Goal: Task Accomplishment & Management: Use online tool/utility

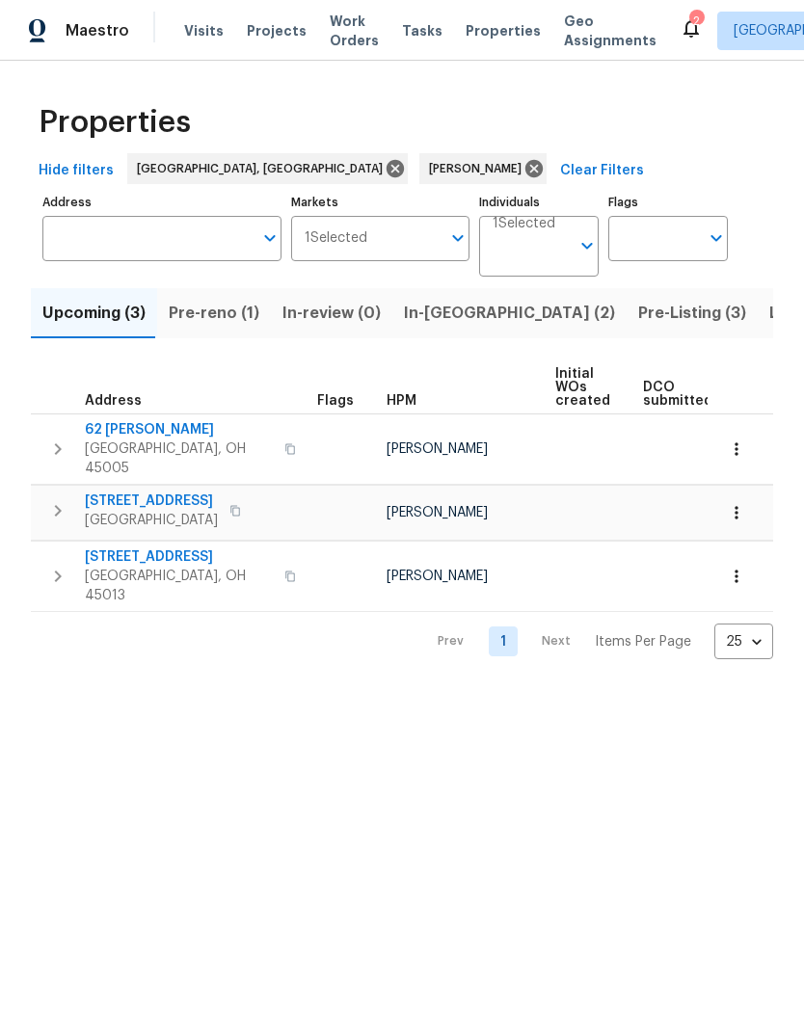
click at [769, 319] on span "Listed (10)" at bounding box center [809, 313] width 81 height 27
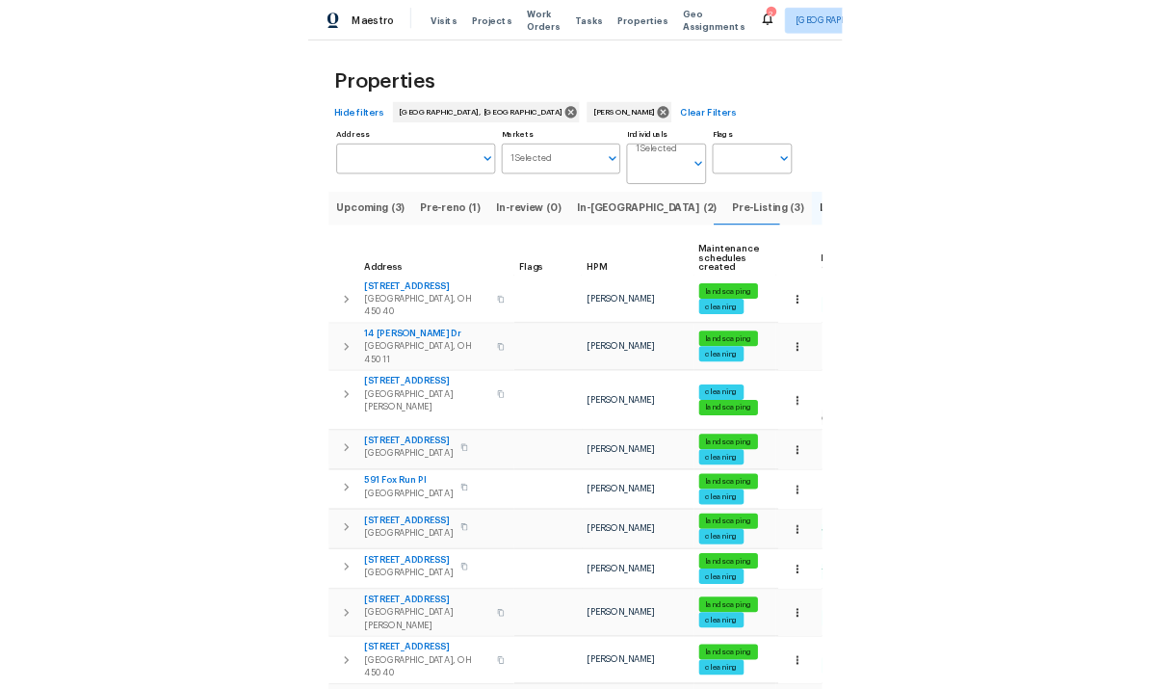
scroll to position [58, 0]
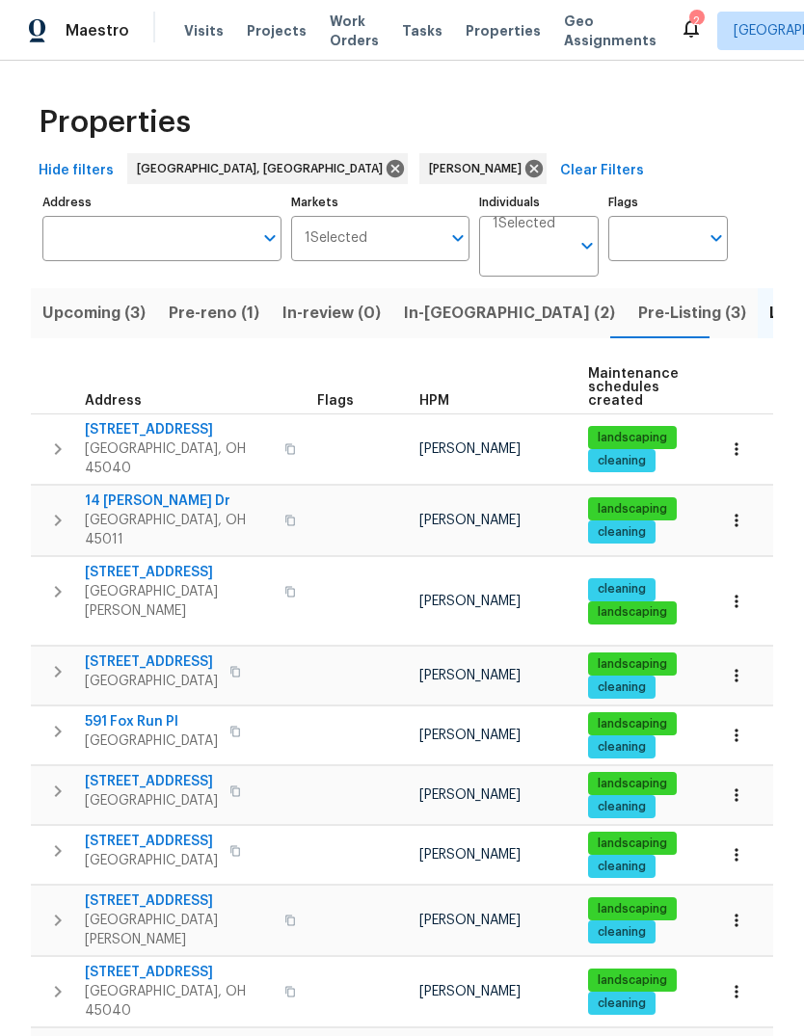
click at [68, 660] on icon "button" at bounding box center [57, 671] width 23 height 23
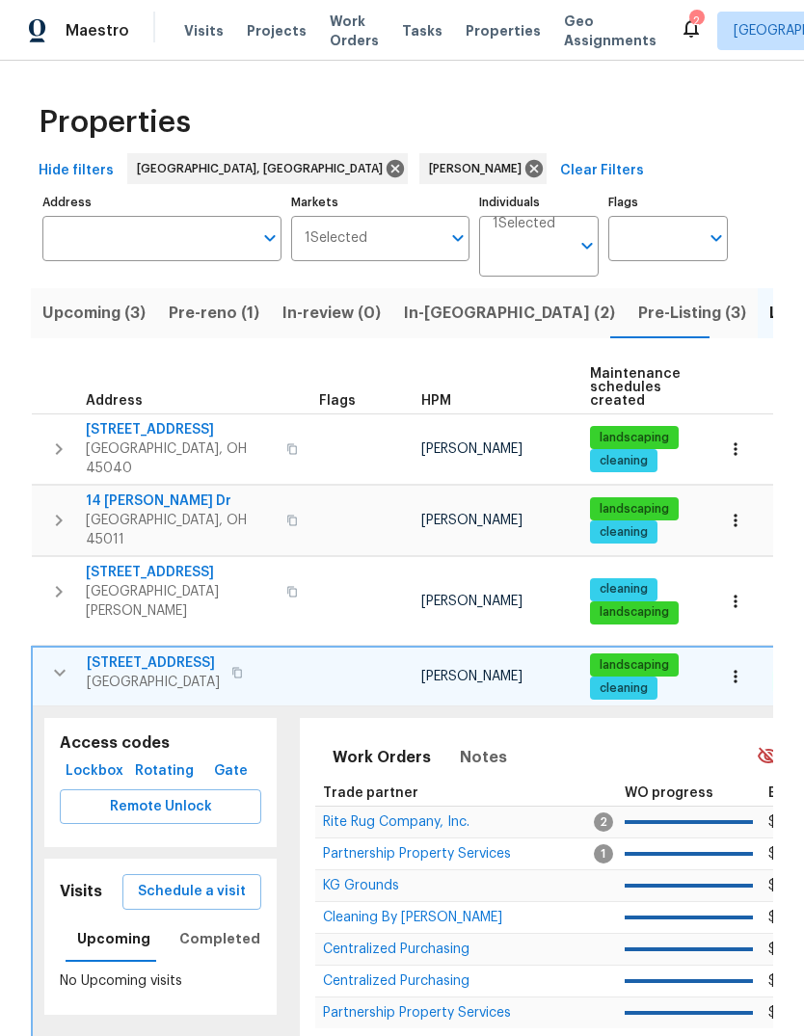
click at [95, 759] on span "Lockbox" at bounding box center [94, 771] width 54 height 24
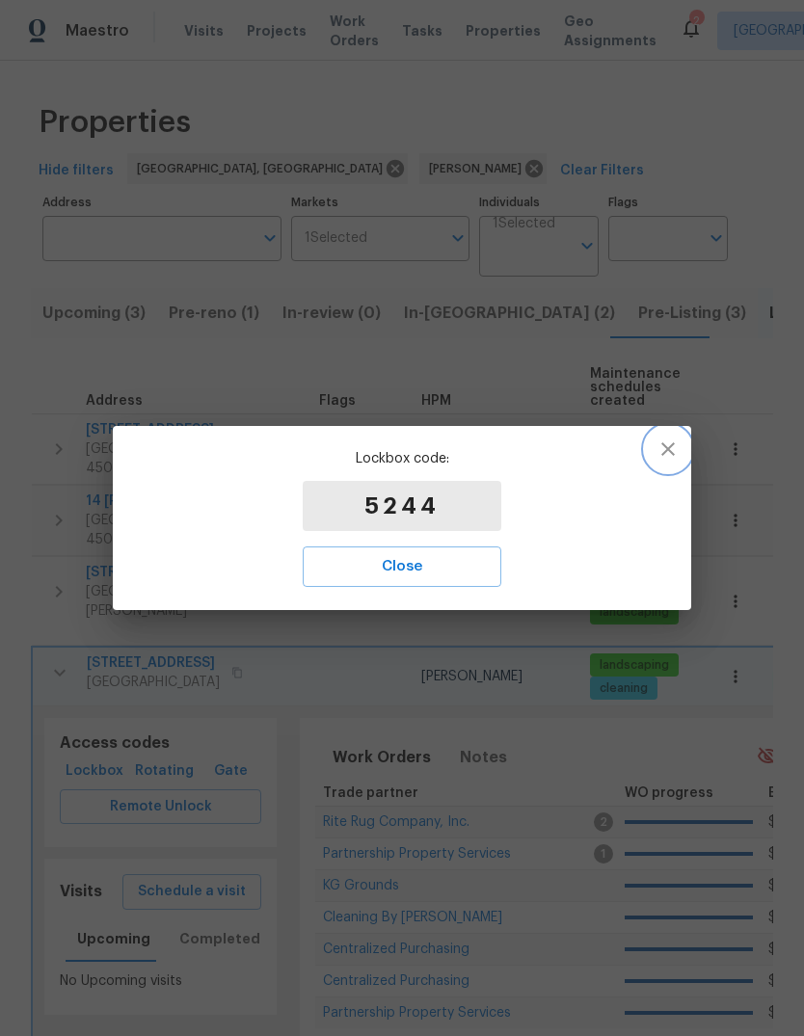
click at [669, 456] on icon "button" at bounding box center [667, 448] width 23 height 23
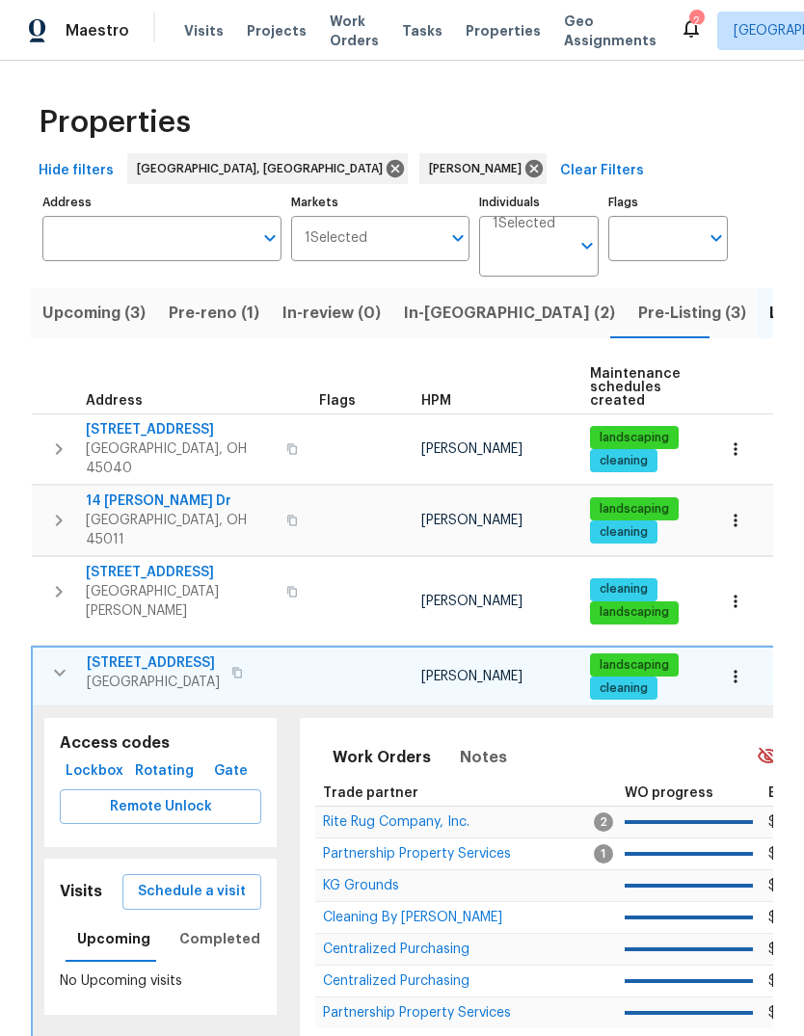
click at [211, 880] on span "Schedule a visit" at bounding box center [192, 892] width 108 height 24
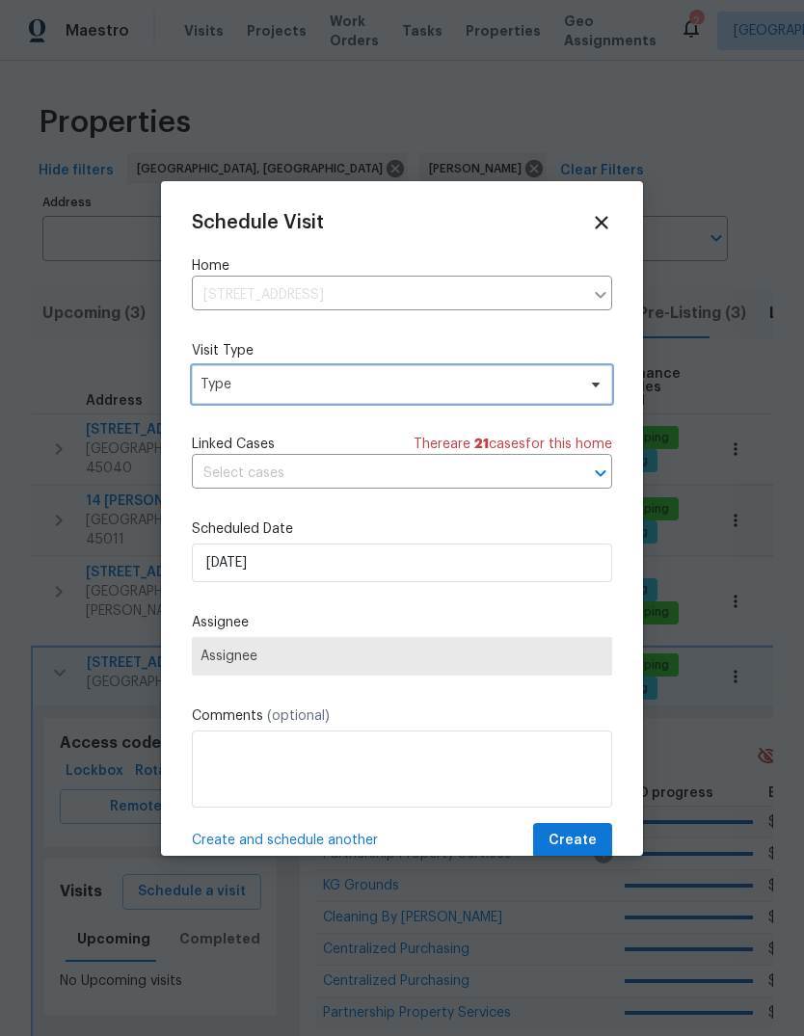
click at [385, 376] on span "Type" at bounding box center [387, 384] width 375 height 19
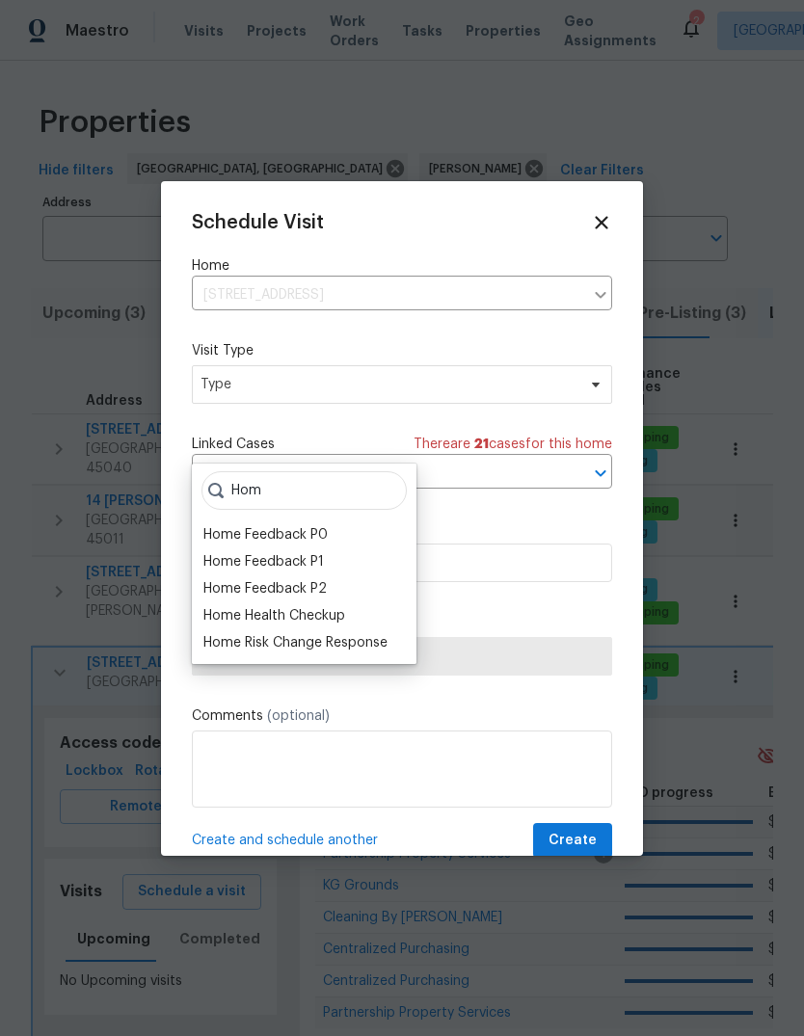
type input "Hom"
click at [337, 606] on div "Home Health Checkup" at bounding box center [274, 615] width 142 height 19
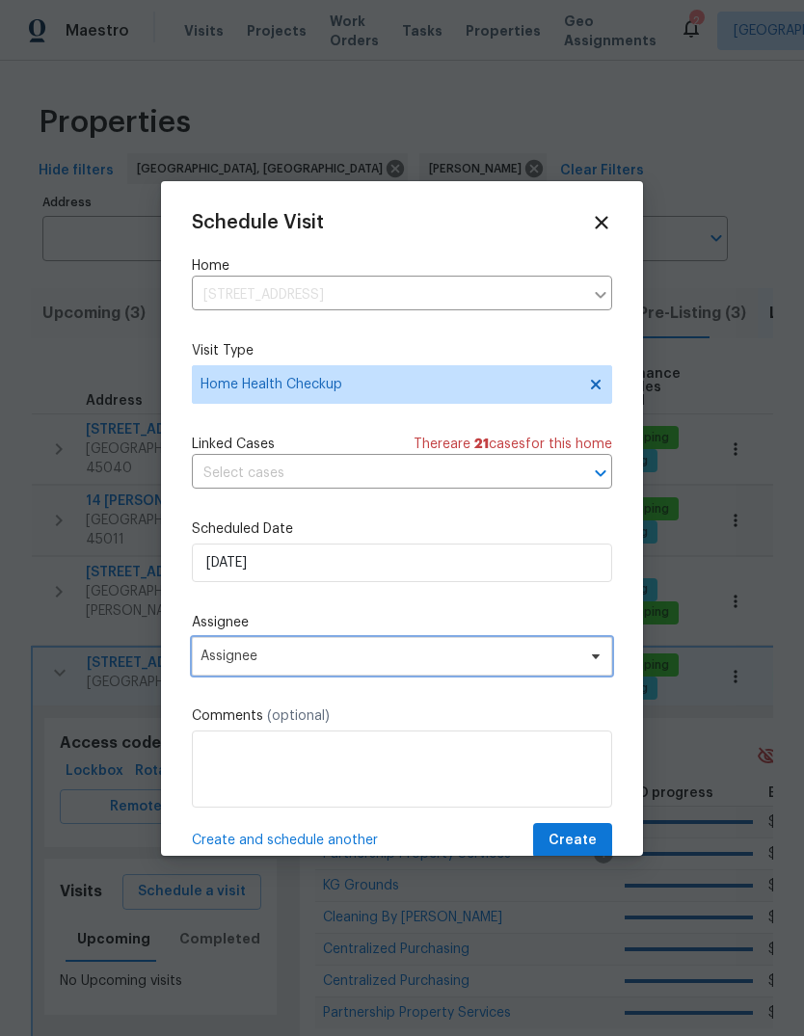
click at [363, 654] on span "Assignee" at bounding box center [389, 655] width 378 height 15
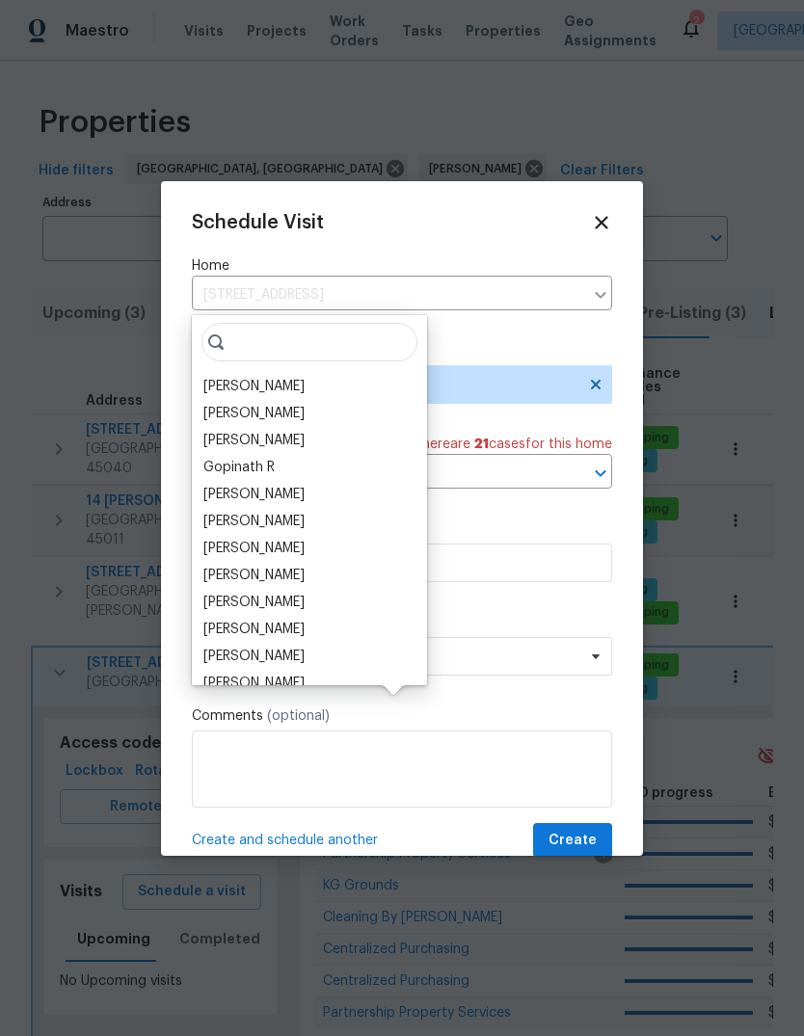
click at [274, 377] on div "[PERSON_NAME]" at bounding box center [253, 386] width 101 height 19
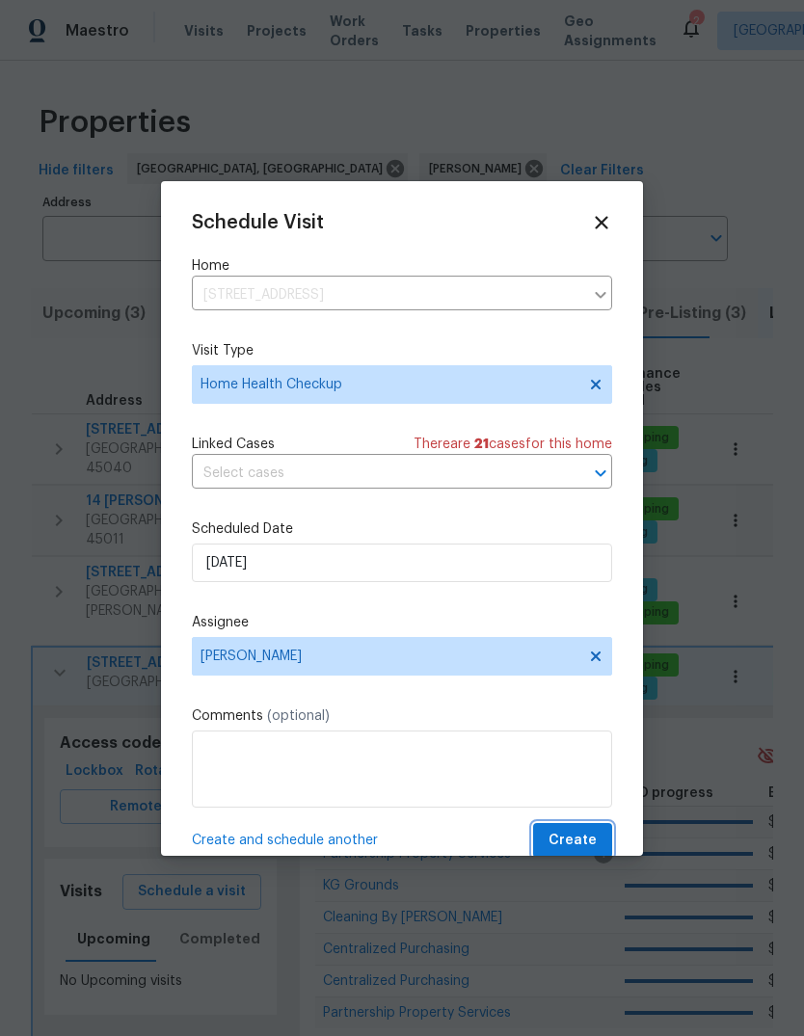
click at [577, 844] on span "Create" at bounding box center [572, 841] width 48 height 24
